Goal: Use online tool/utility: Utilize a website feature to perform a specific function

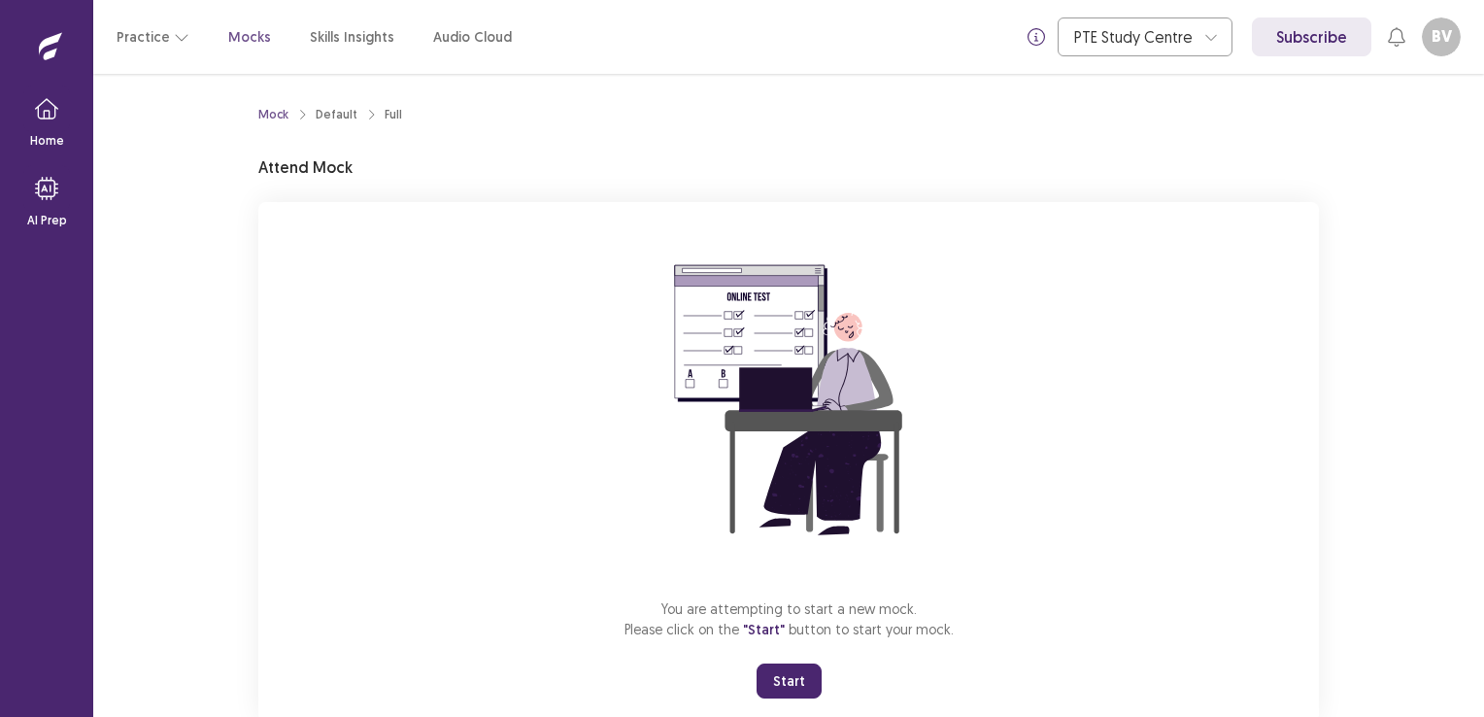
click at [780, 685] on button "Start" at bounding box center [789, 680] width 65 height 35
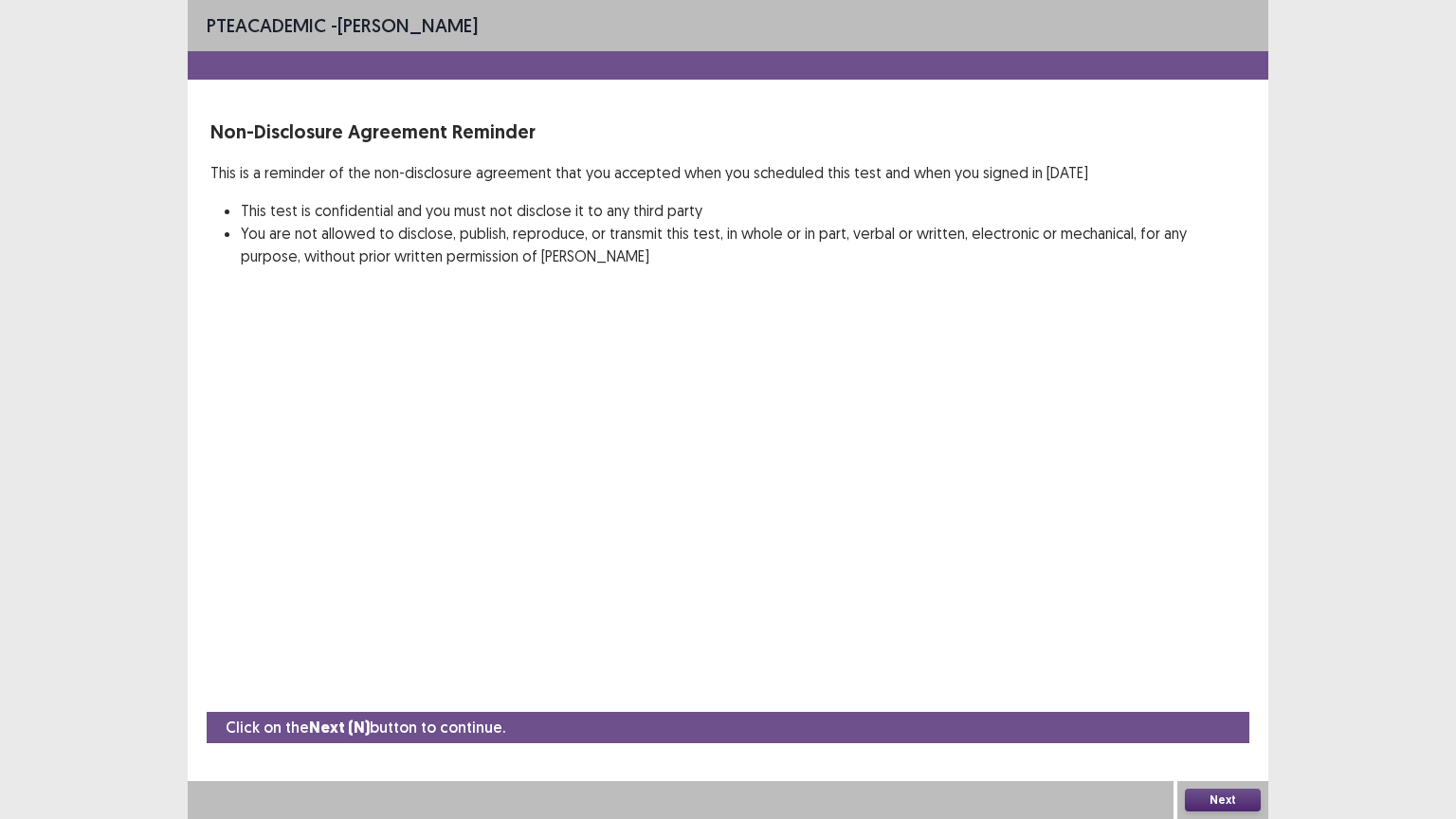
click at [1229, 699] on button "Next" at bounding box center [1223, 799] width 76 height 22
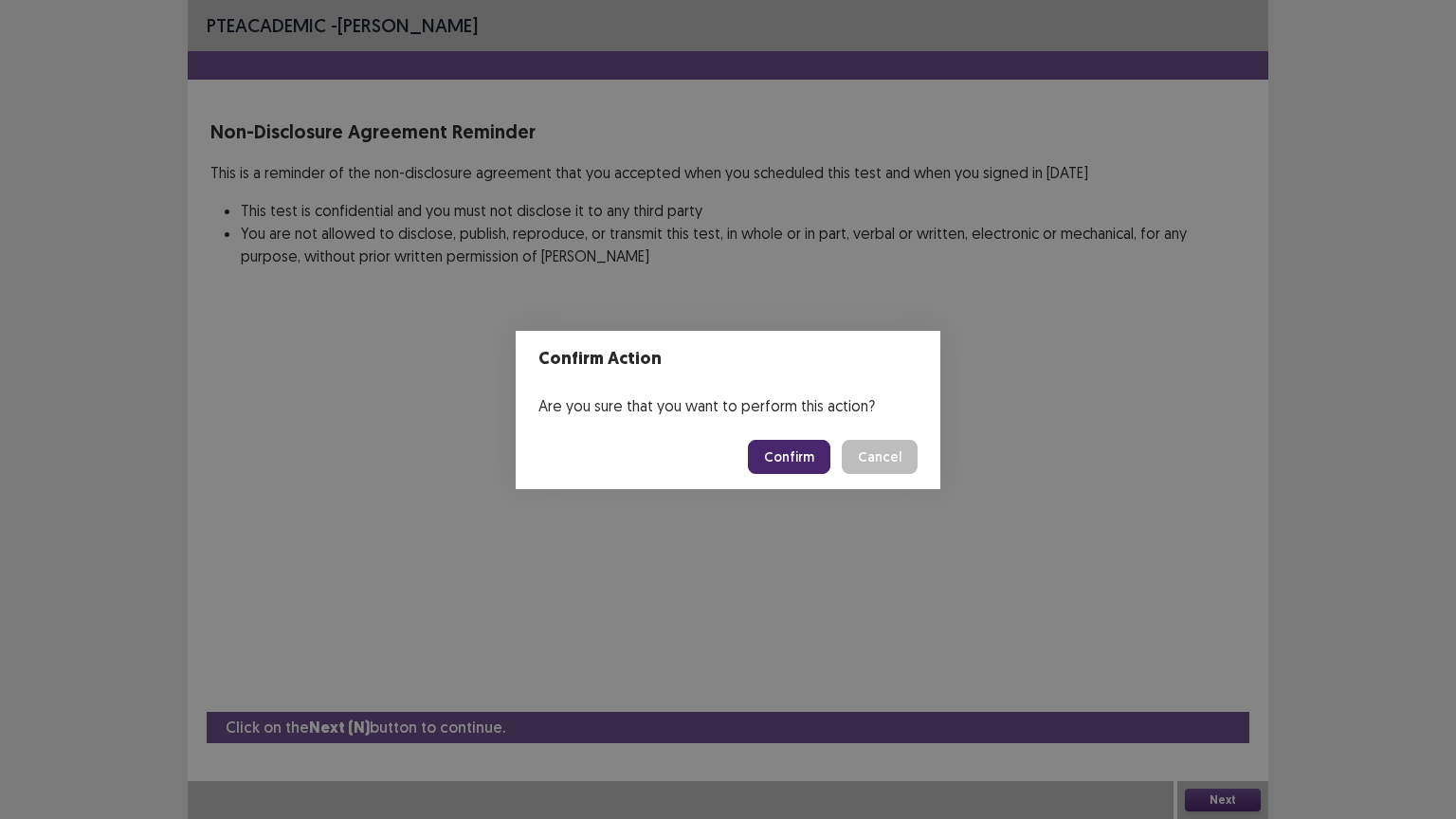
click at [776, 451] on button "Confirm" at bounding box center [789, 457] width 83 height 34
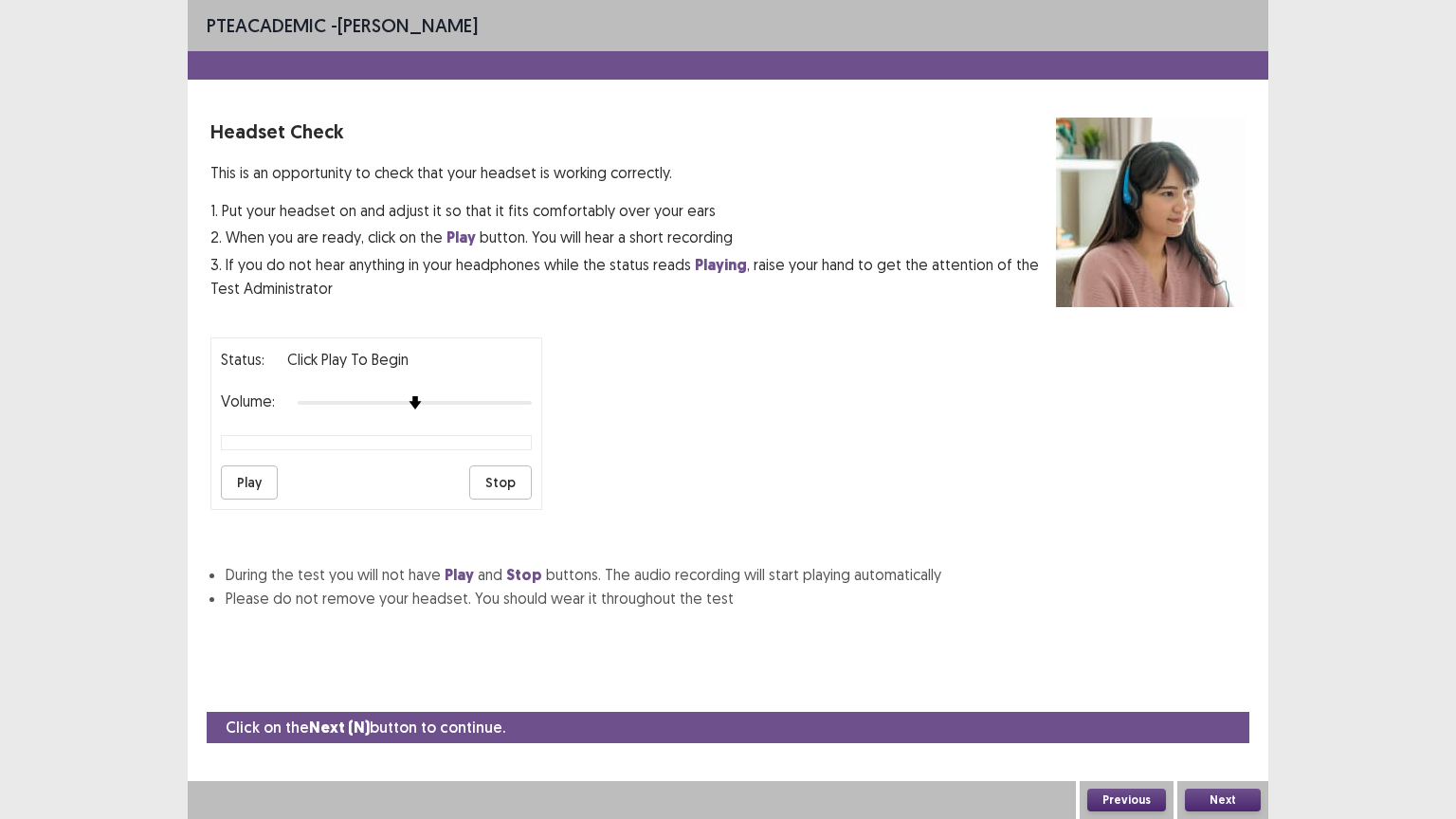
click at [235, 471] on button "Play" at bounding box center [249, 482] width 57 height 34
click at [425, 395] on div at bounding box center [415, 403] width 234 height 16
click at [434, 395] on img at bounding box center [438, 403] width 16 height 16
click at [248, 474] on button "Play" at bounding box center [249, 482] width 57 height 34
drag, startPoint x: 1221, startPoint y: 783, endPoint x: 1235, endPoint y: 806, distance: 26.9
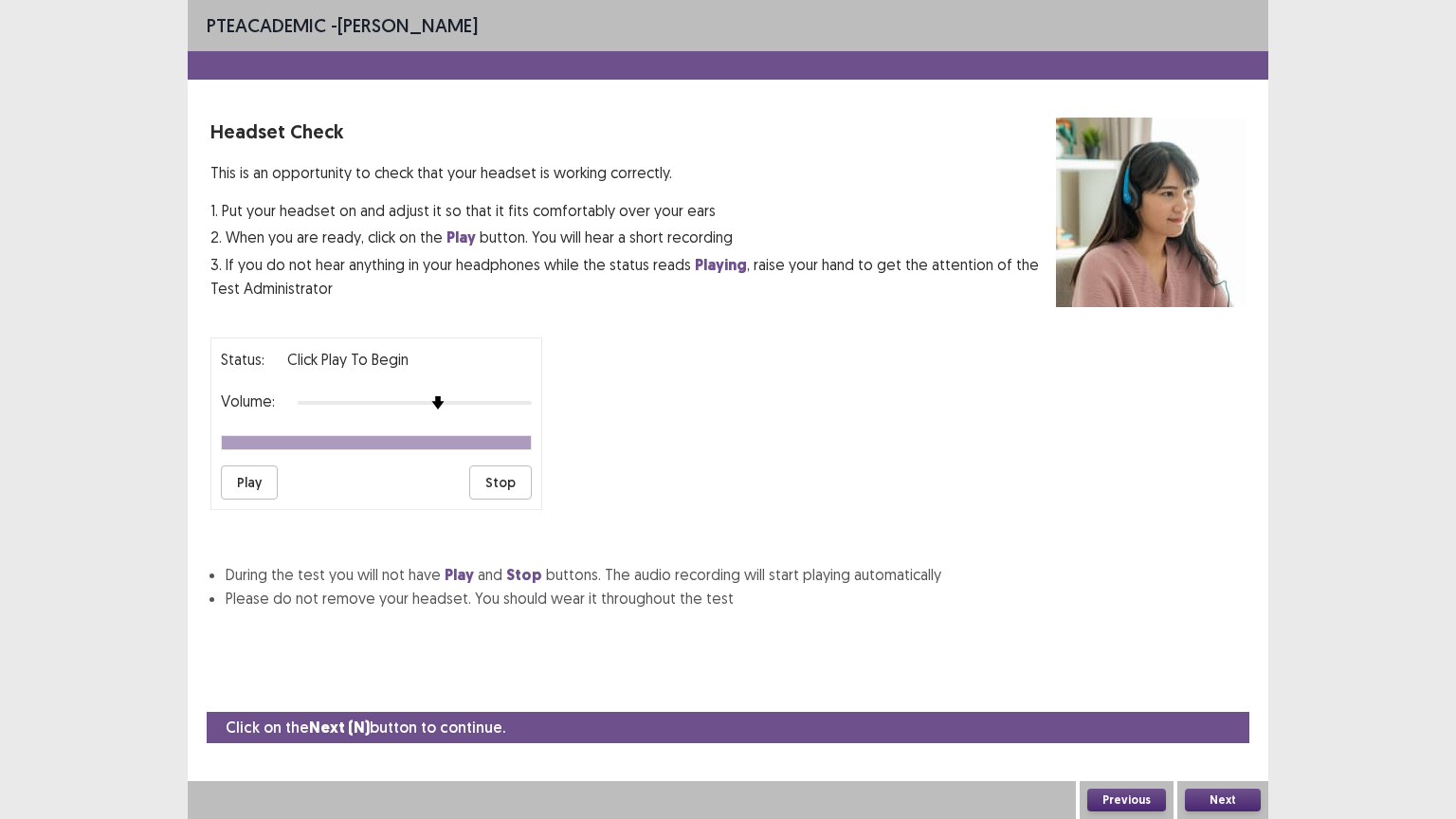
click at [1221, 699] on div "Next" at bounding box center [1222, 799] width 91 height 38
click at [1236, 699] on button "Next" at bounding box center [1223, 799] width 76 height 22
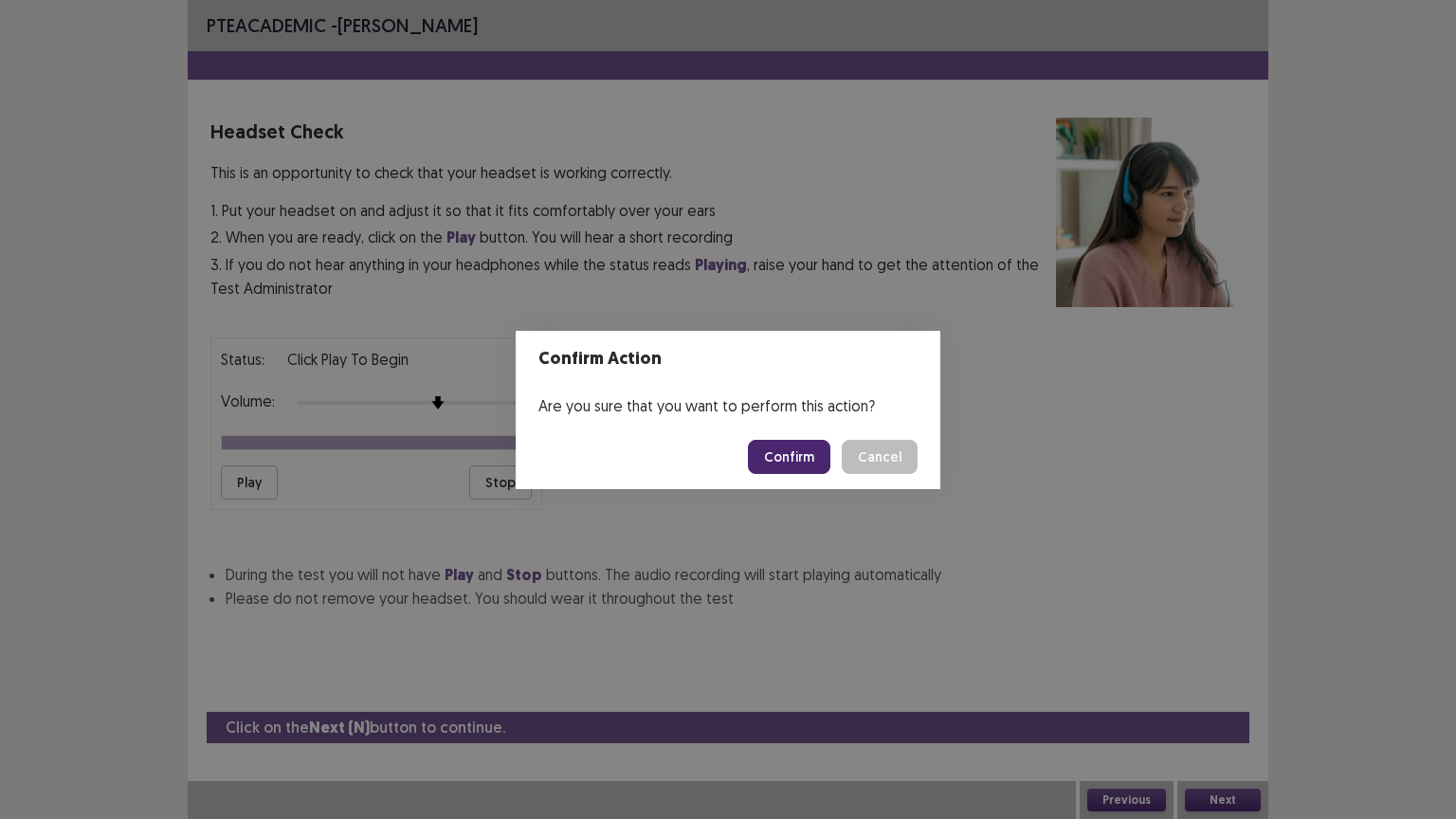
click at [770, 452] on button "Confirm" at bounding box center [789, 457] width 83 height 34
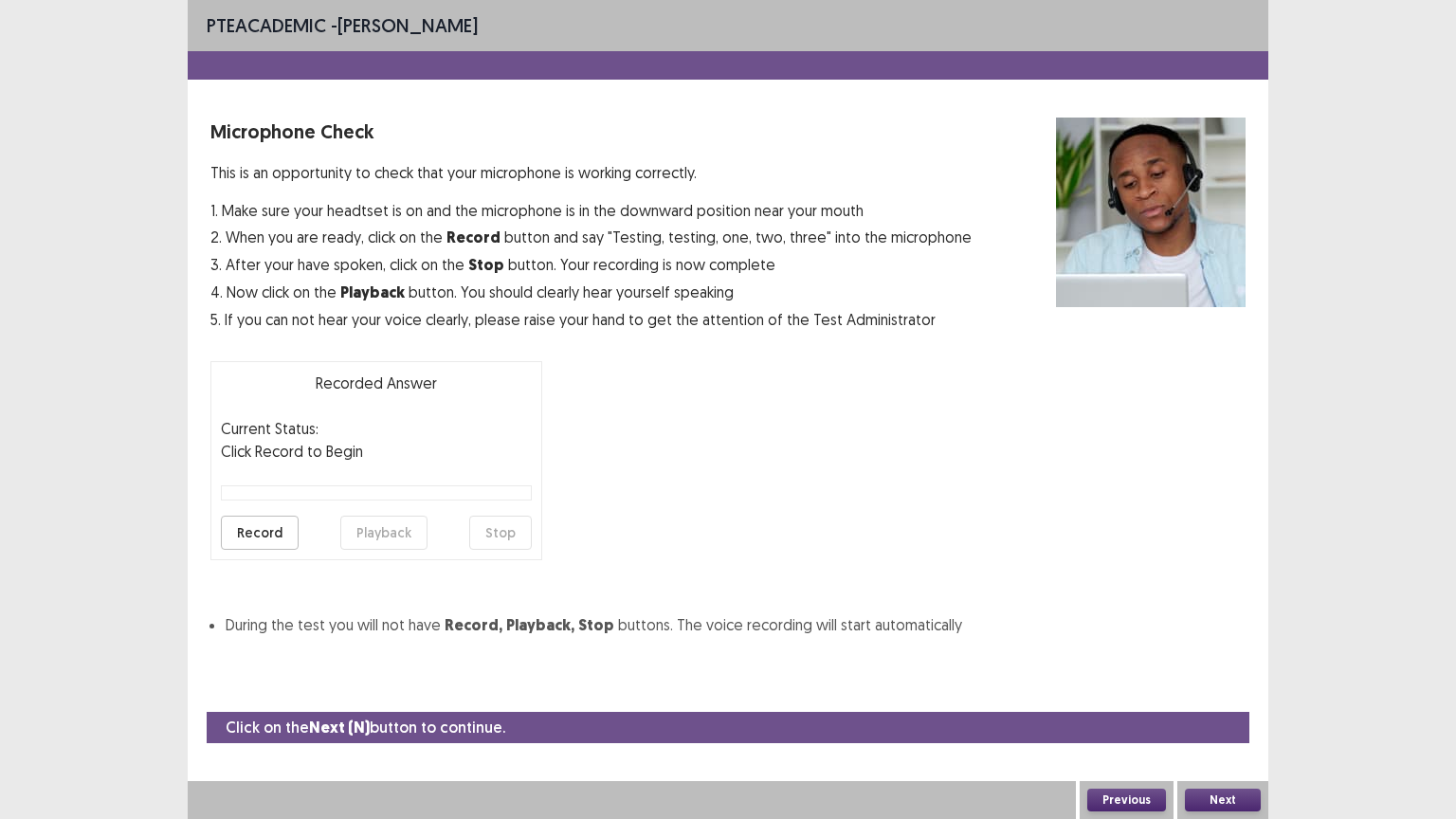
click at [256, 525] on button "Record" at bounding box center [260, 532] width 78 height 34
click at [492, 527] on button "Stop" at bounding box center [501, 532] width 62 height 34
click at [357, 523] on button "Playback" at bounding box center [384, 532] width 87 height 34
click at [75, 373] on div "PTE academic - [PERSON_NAME] Microphone Check This is an opportunity to check t…" at bounding box center [728, 409] width 1456 height 819
